Goal: Information Seeking & Learning: Learn about a topic

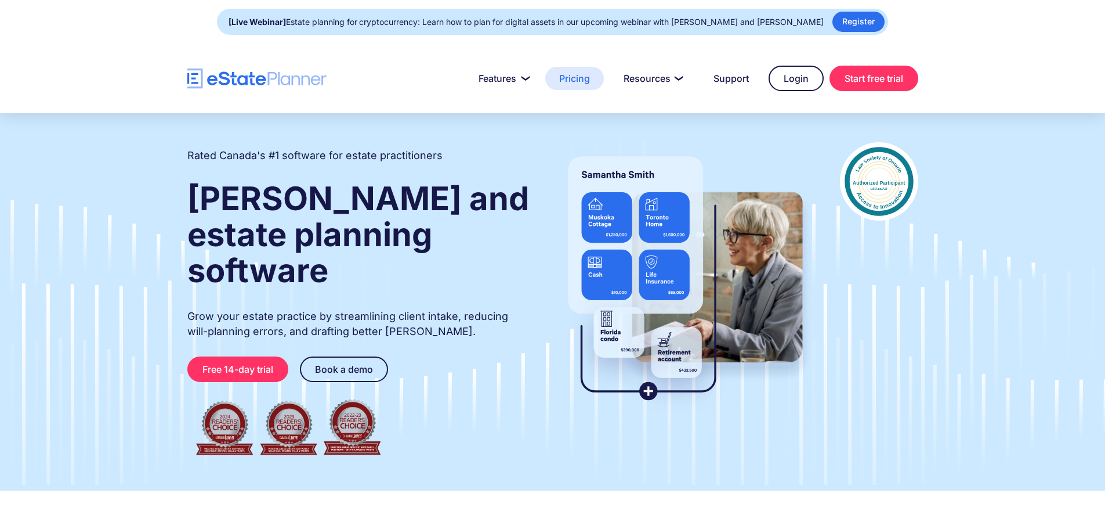
click at [585, 84] on link "Pricing" at bounding box center [574, 78] width 59 height 23
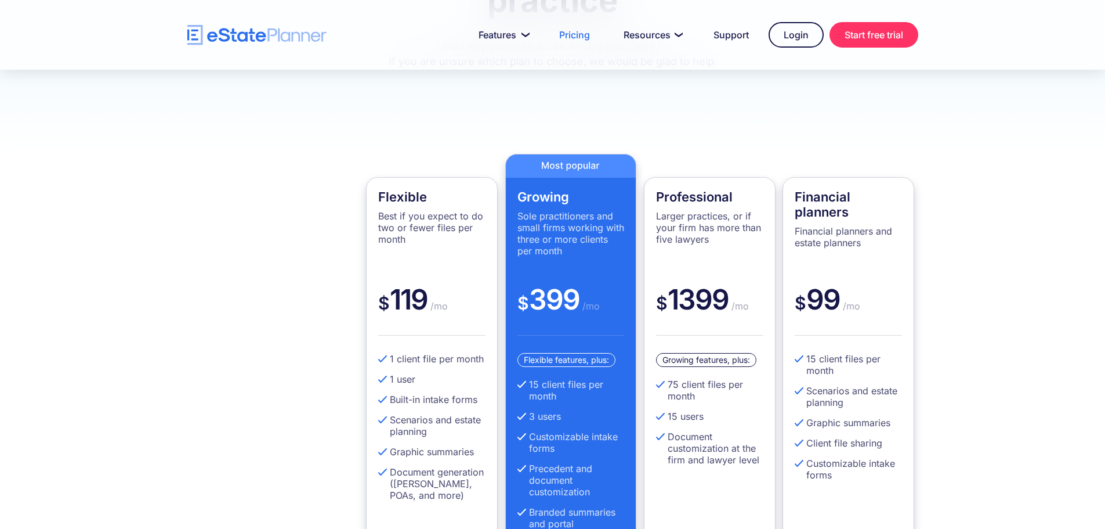
scroll to position [290, 0]
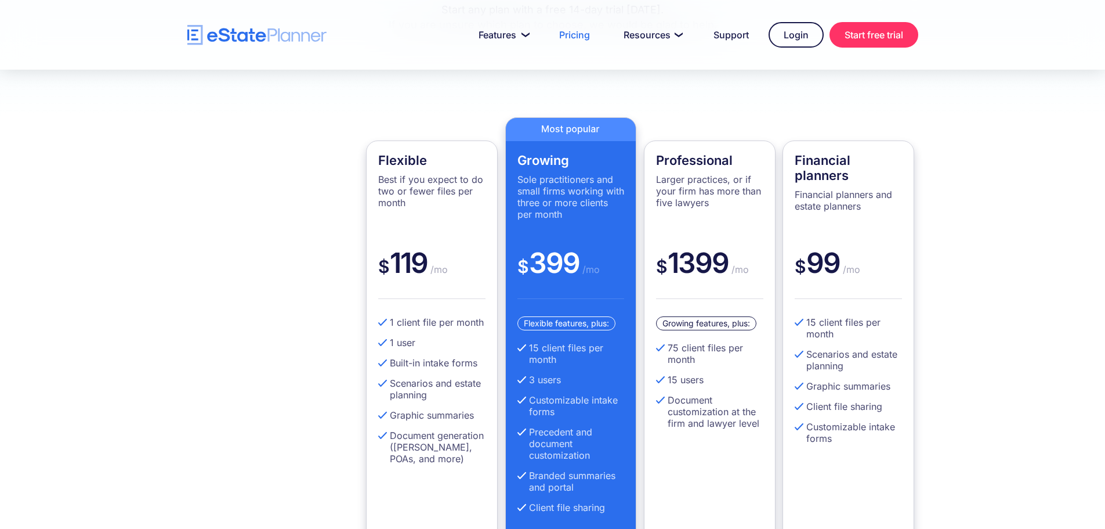
click at [222, 204] on div "Flexible Best if you expect to do two or fewer files per month $ 119 /mo 1 clie…" at bounding box center [553, 342] width 766 height 451
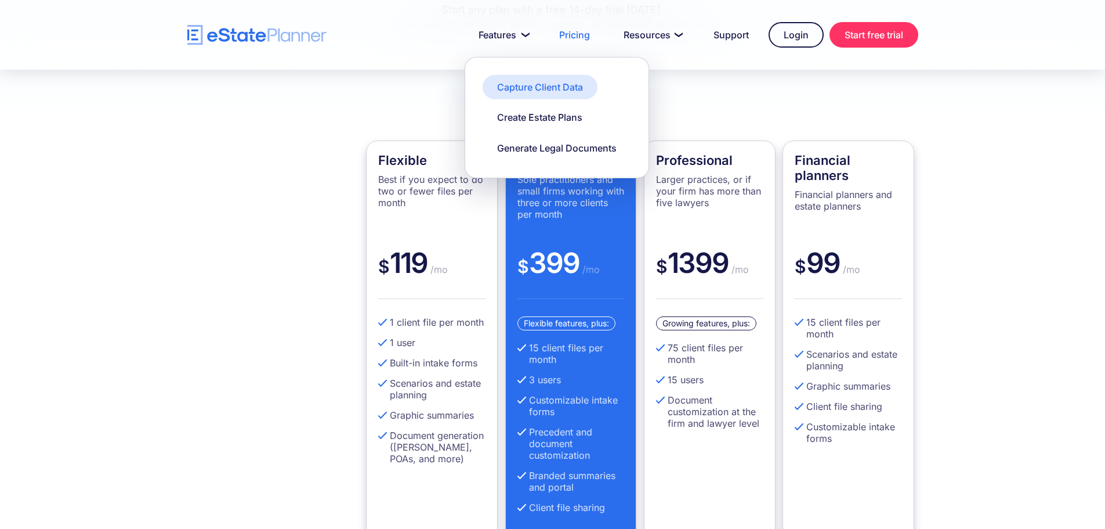
click at [531, 82] on div "Capture Client Data" at bounding box center [540, 87] width 86 height 13
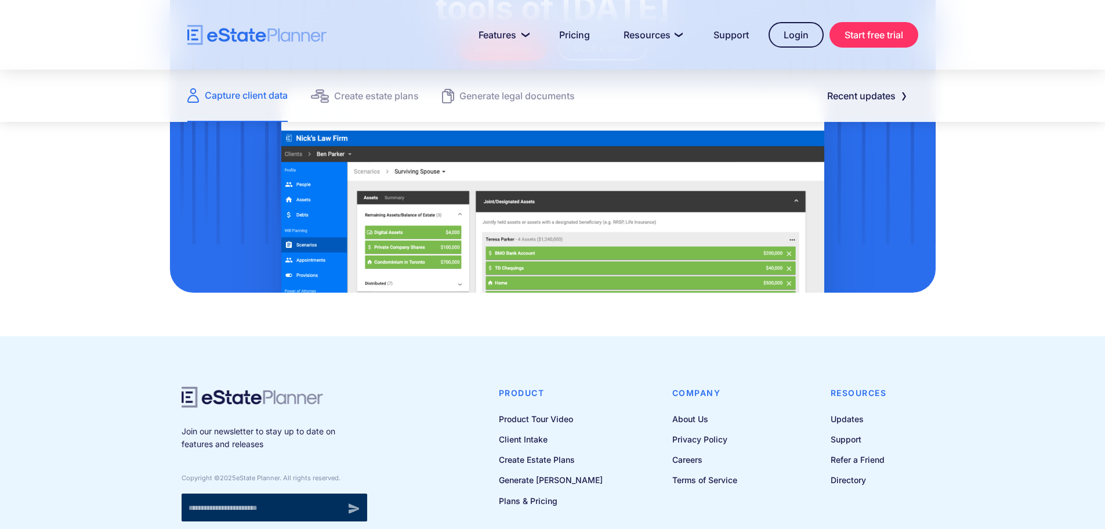
scroll to position [1589, 0]
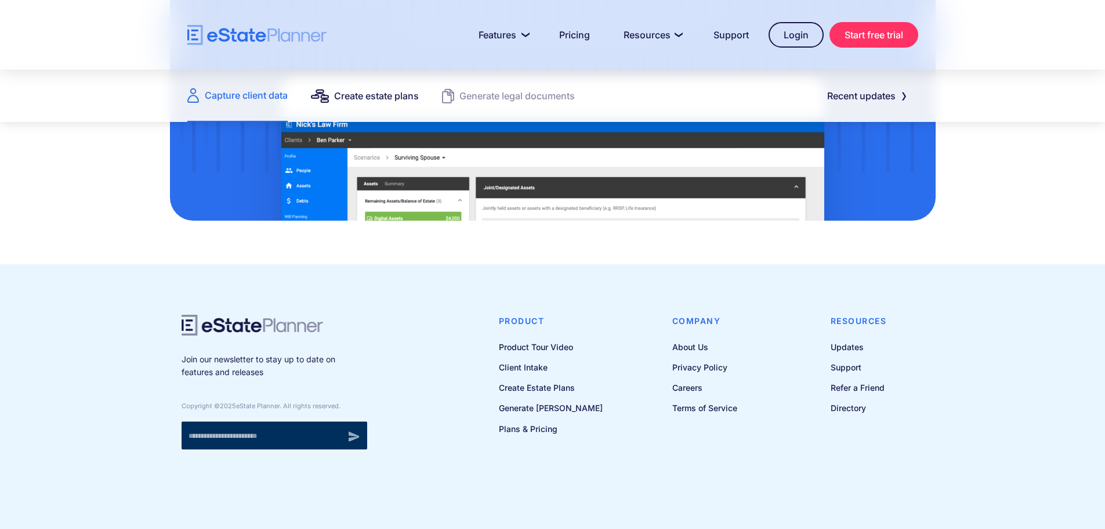
click at [374, 90] on div "Create estate plans" at bounding box center [376, 96] width 85 height 16
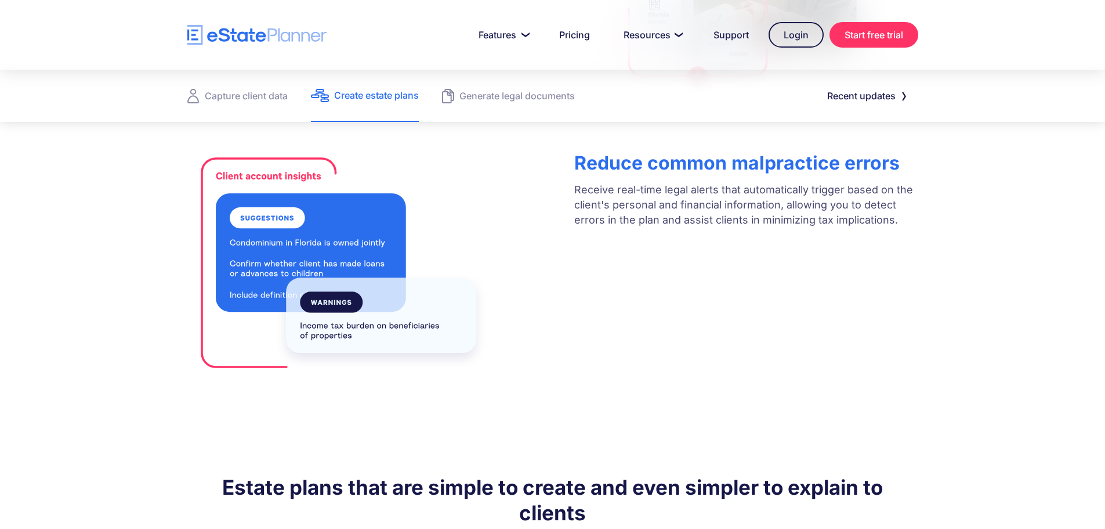
scroll to position [754, 0]
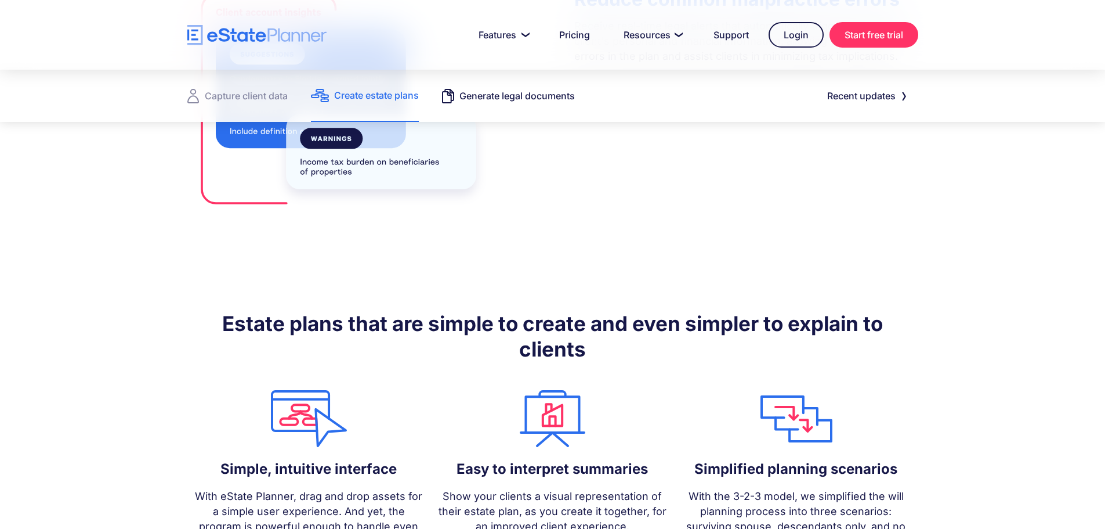
click at [522, 103] on div "Generate legal documents" at bounding box center [516, 96] width 115 height 16
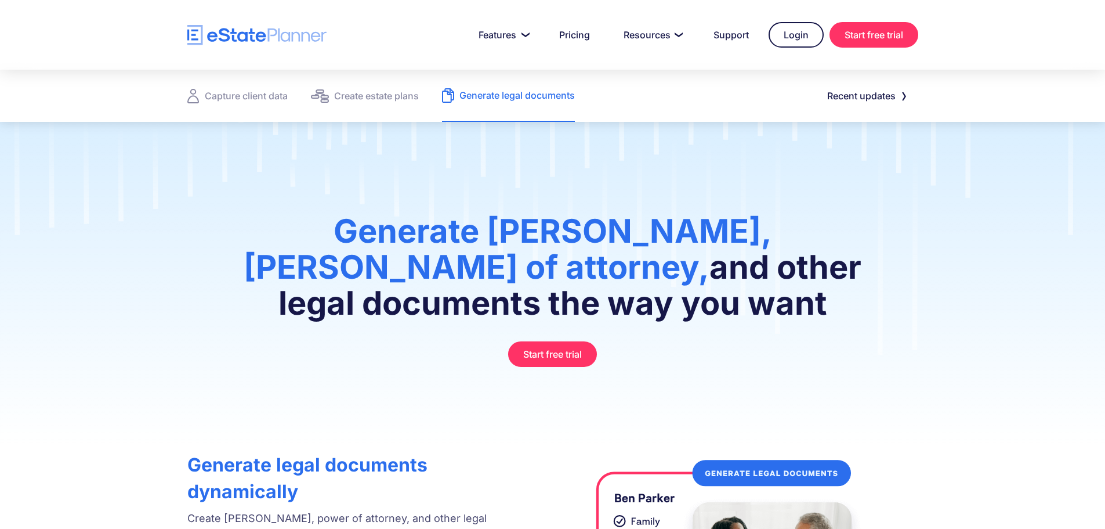
scroll to position [232, 0]
